Goal: Transaction & Acquisition: Purchase product/service

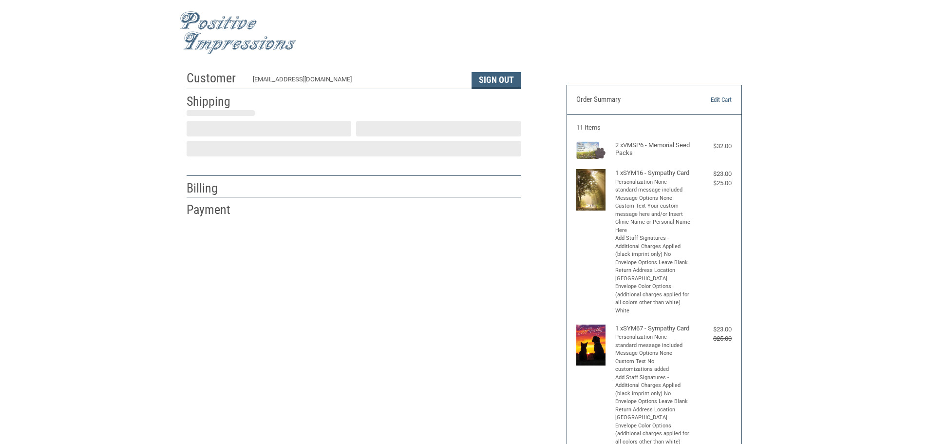
scroll to position [1, 0]
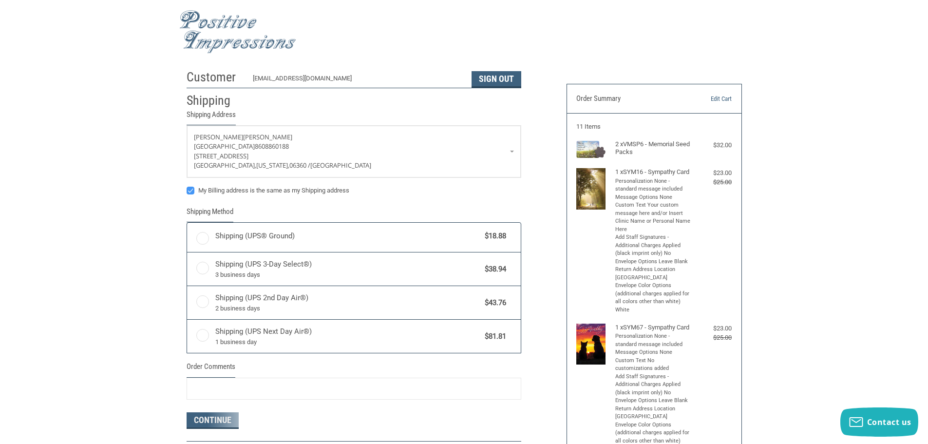
radio input "true"
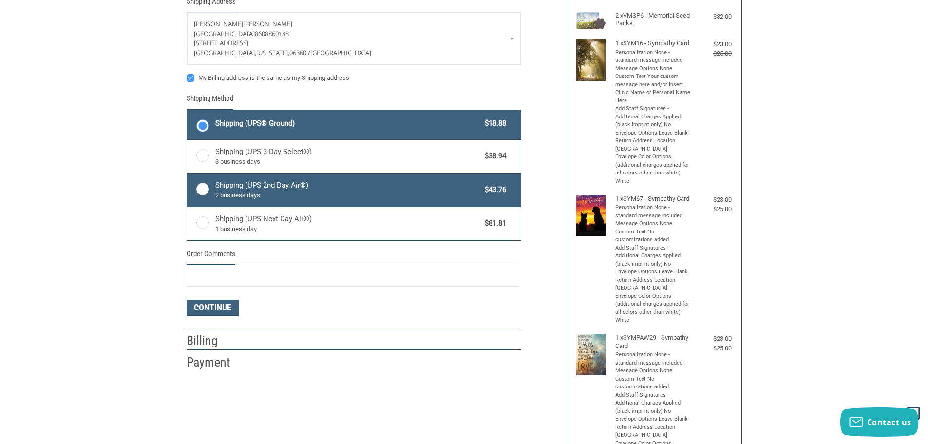
scroll to position [245, 0]
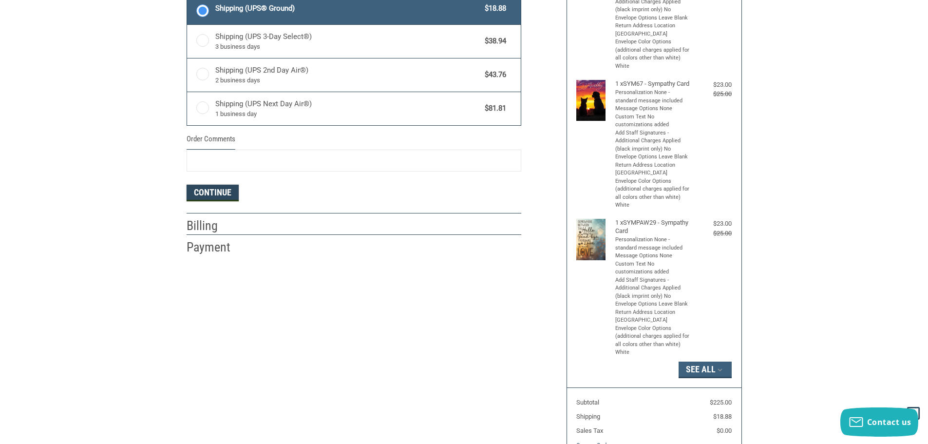
click at [201, 191] on button "Continue" at bounding box center [213, 193] width 52 height 17
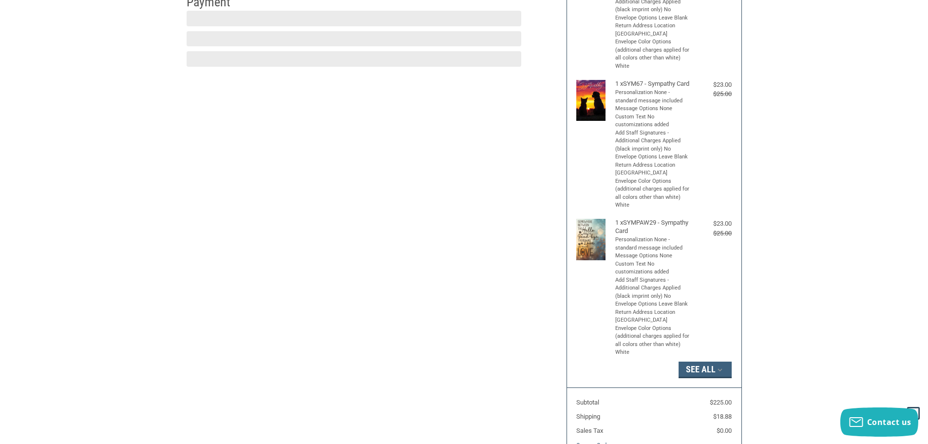
scroll to position [238, 0]
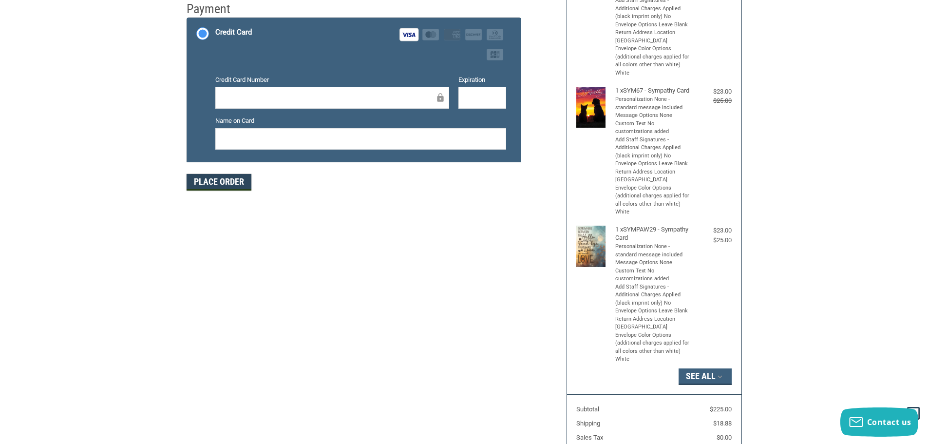
click at [214, 182] on button "Place Order" at bounding box center [219, 182] width 65 height 17
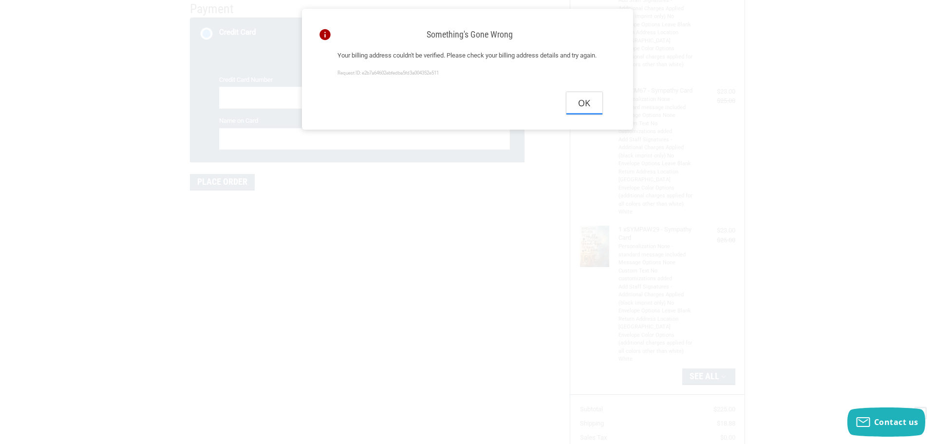
click at [587, 114] on button "Ok" at bounding box center [584, 103] width 36 height 22
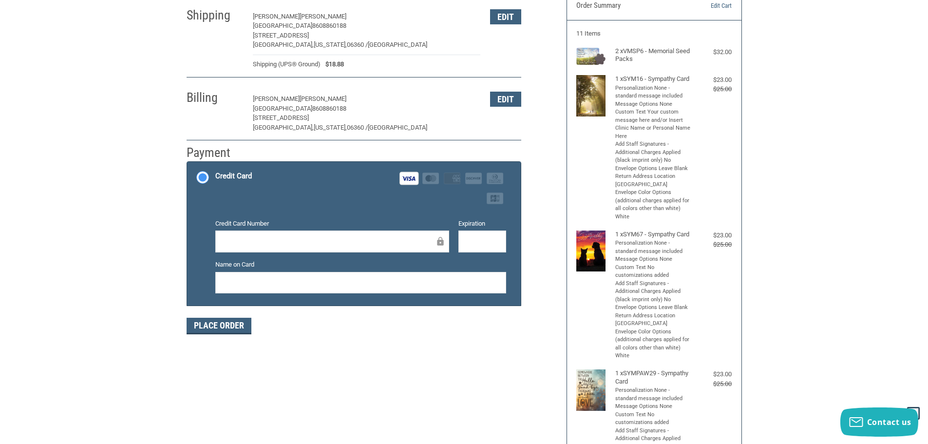
scroll to position [92, 0]
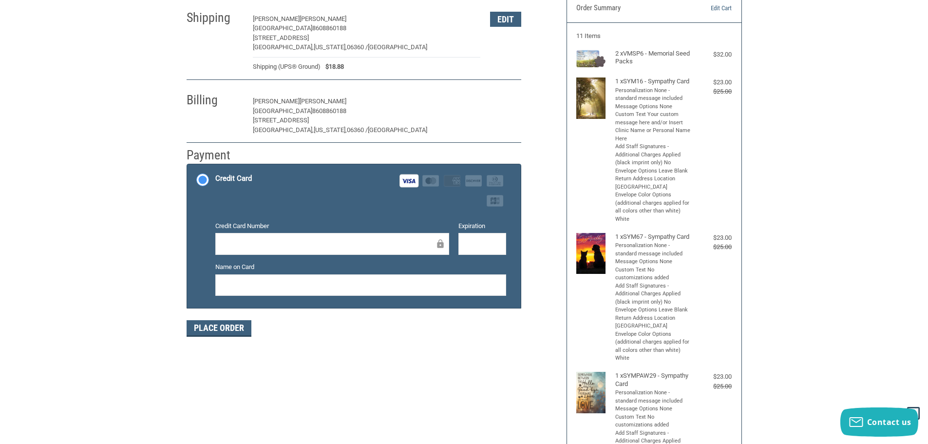
click at [505, 103] on button "Edit" at bounding box center [505, 101] width 31 height 15
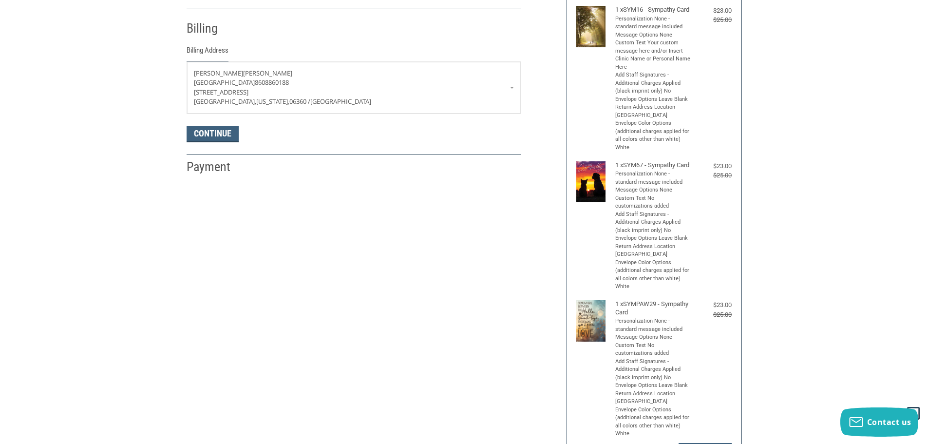
scroll to position [172, 0]
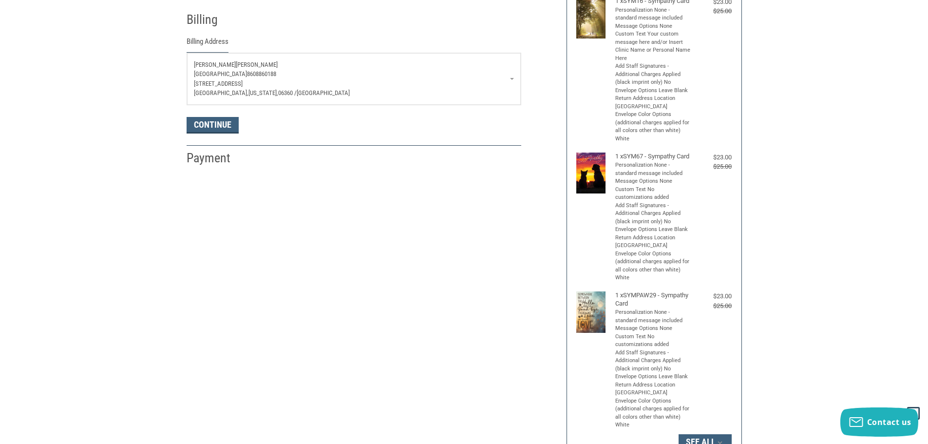
click at [391, 90] on p "[GEOGRAPHIC_DATA], [US_STATE], 06360 / [GEOGRAPHIC_DATA]" at bounding box center [354, 93] width 320 height 10
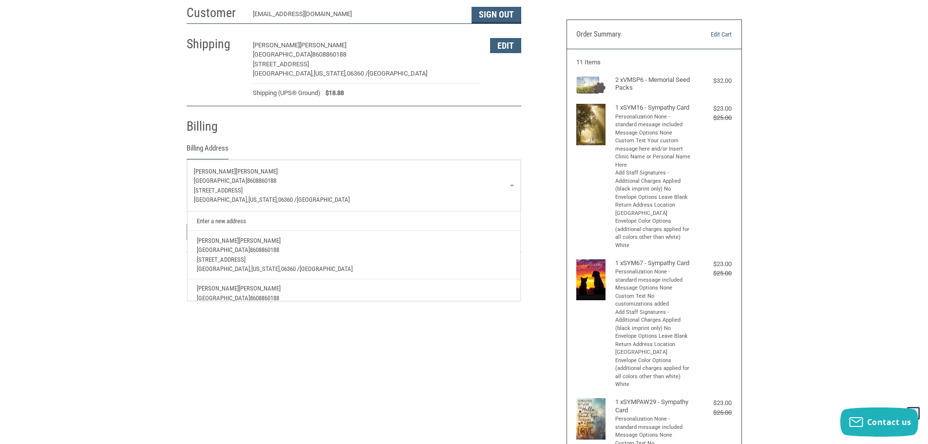
scroll to position [26, 0]
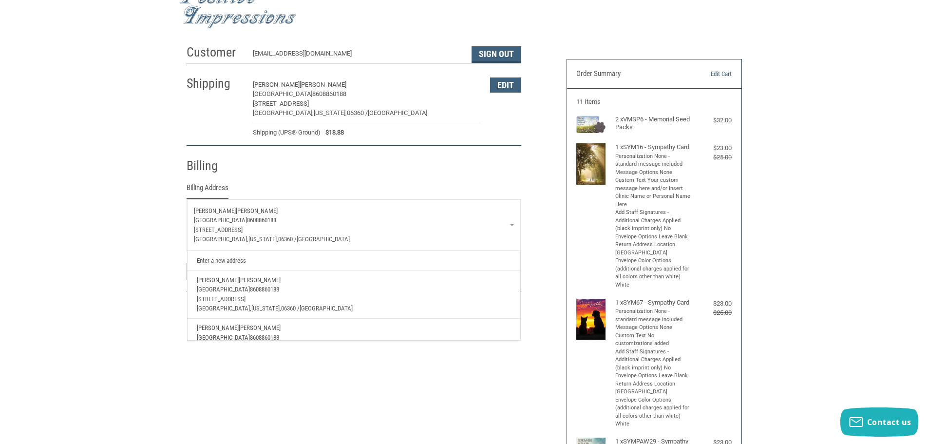
click at [227, 262] on link "Enter a new address" at bounding box center [353, 260] width 323 height 19
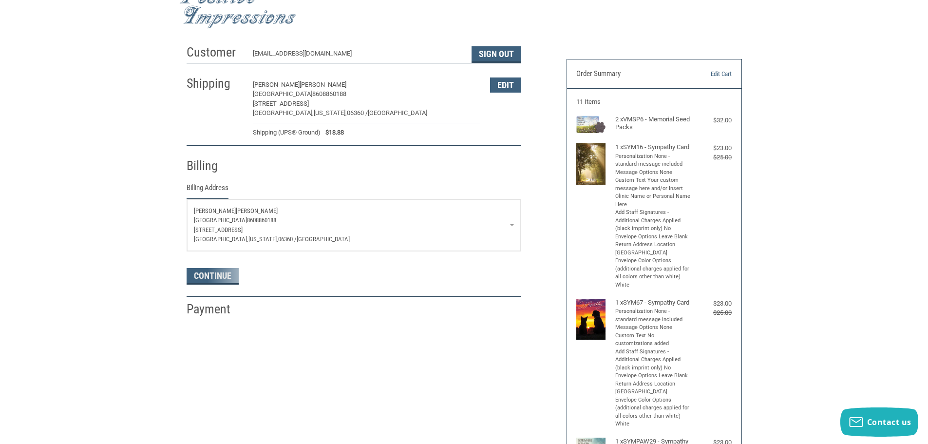
select select "US"
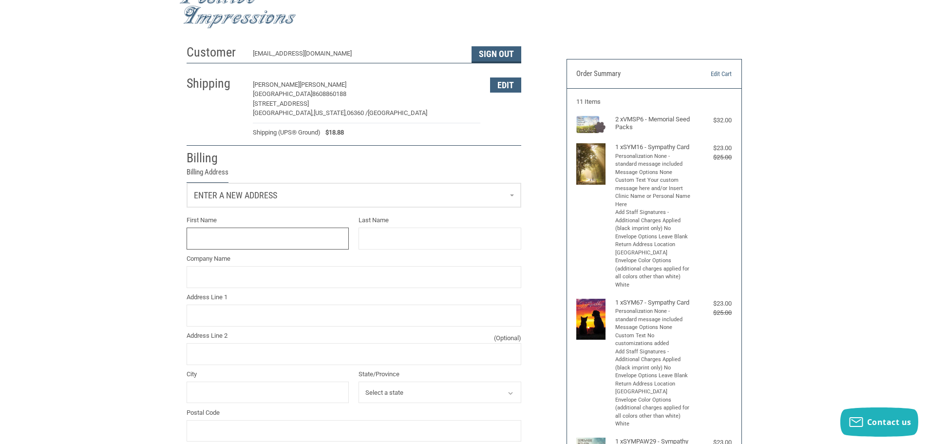
click at [265, 235] on input "First Name" at bounding box center [268, 238] width 163 height 22
type input "[PERSON_NAME]"
type input "[PERSON_NAME] [PERSON_NAME][GEOGRAPHIC_DATA]"
type input "[STREET_ADDRESS][PERSON_NAME]"
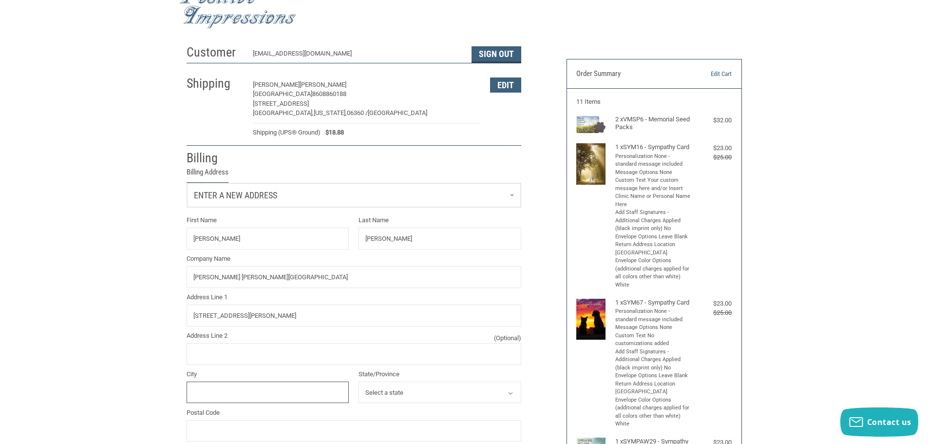
type input "[GEOGRAPHIC_DATA]"
select select "CT"
type input "06457"
type input "8603478387"
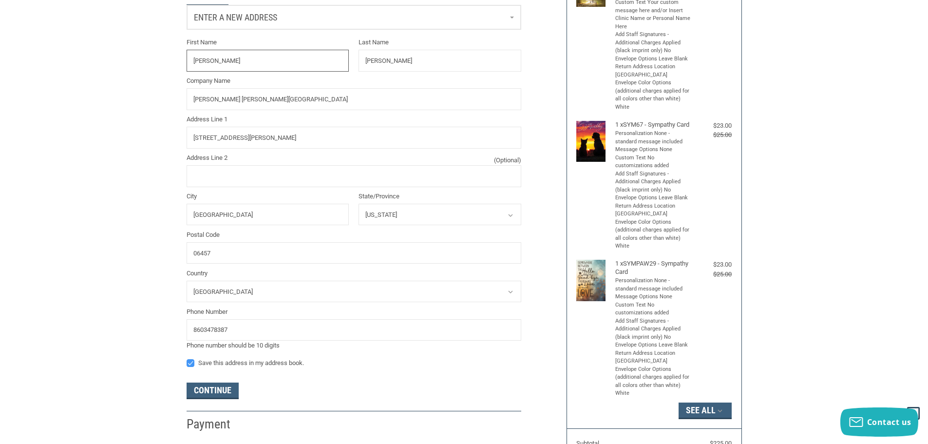
scroll to position [221, 0]
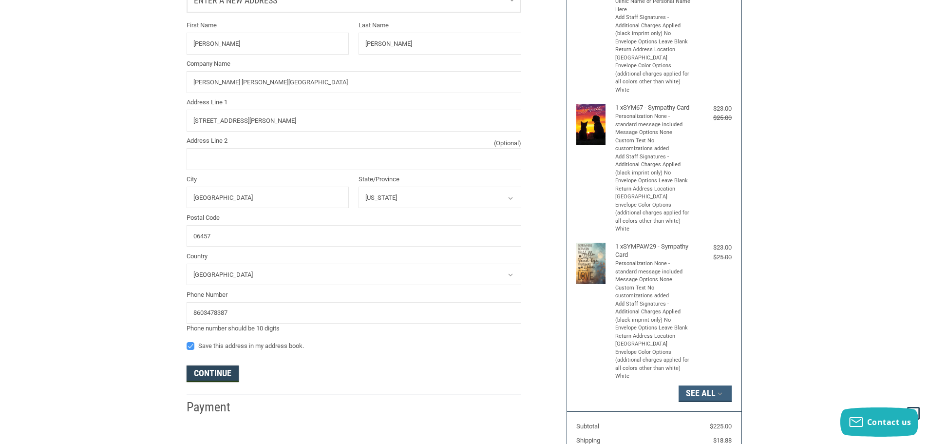
click at [213, 373] on button "Continue" at bounding box center [213, 373] width 52 height 17
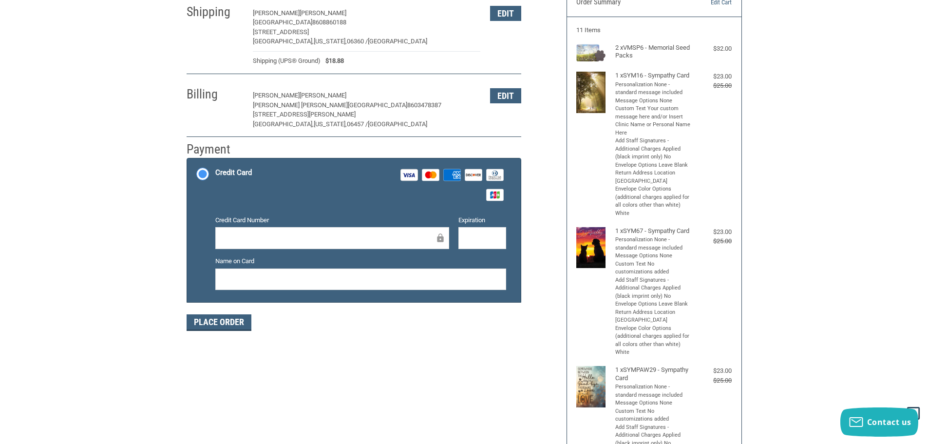
scroll to position [49, 0]
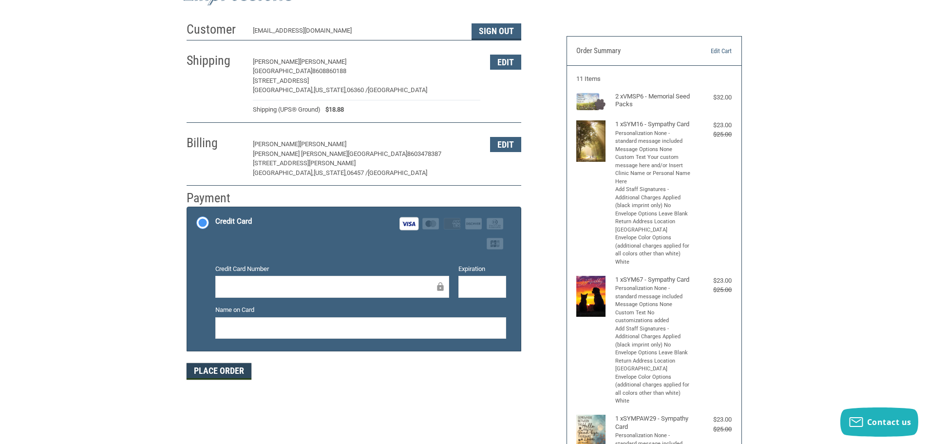
click at [229, 374] on button "Place Order" at bounding box center [219, 371] width 65 height 17
